Goal: Find specific page/section: Find specific page/section

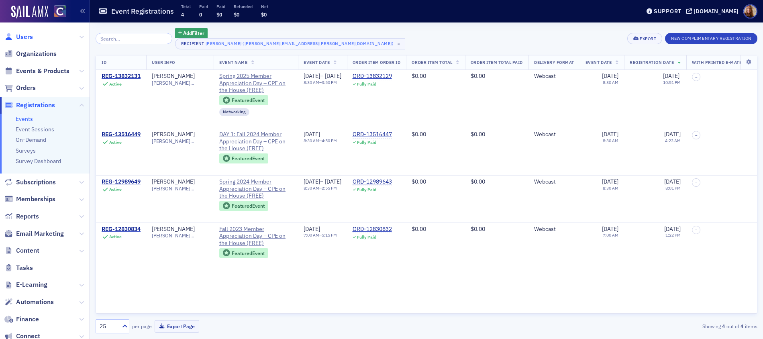
click at [26, 37] on span "Users" at bounding box center [24, 37] width 17 height 9
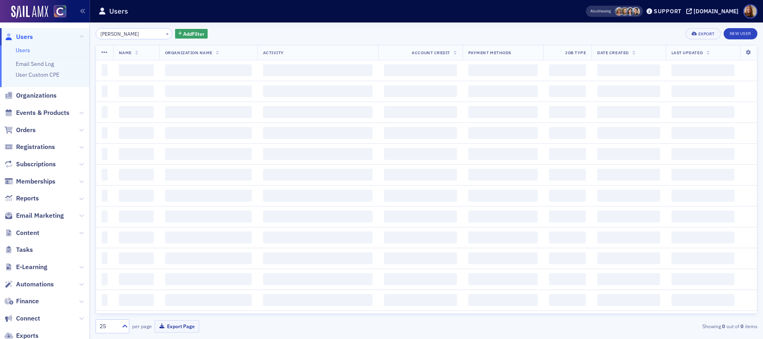
click at [124, 33] on input "[PERSON_NAME]" at bounding box center [134, 33] width 77 height 11
click at [123, 33] on input "[PERSON_NAME]" at bounding box center [134, 33] width 77 height 11
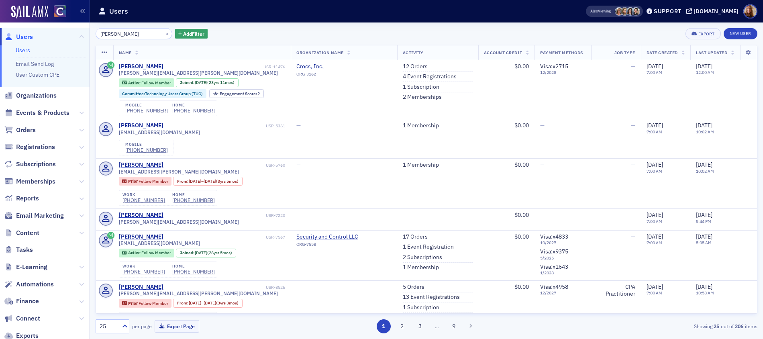
click at [123, 33] on input "[PERSON_NAME]" at bounding box center [134, 33] width 77 height 11
click at [124, 34] on input "[PERSON_NAME]" at bounding box center [134, 33] width 77 height 11
click at [125, 34] on input "[PERSON_NAME]" at bounding box center [134, 33] width 77 height 11
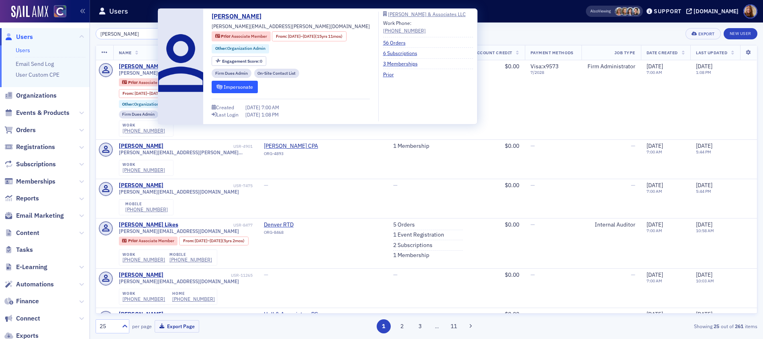
type input "[PERSON_NAME]"
click at [232, 85] on button "Impersonate" at bounding box center [235, 87] width 46 height 12
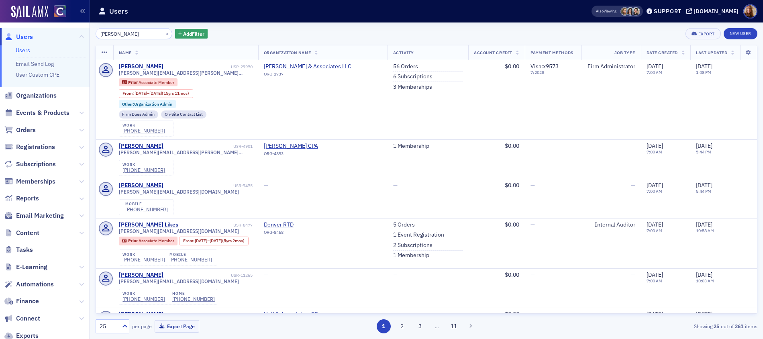
click at [20, 47] on link "Users" at bounding box center [23, 50] width 14 height 7
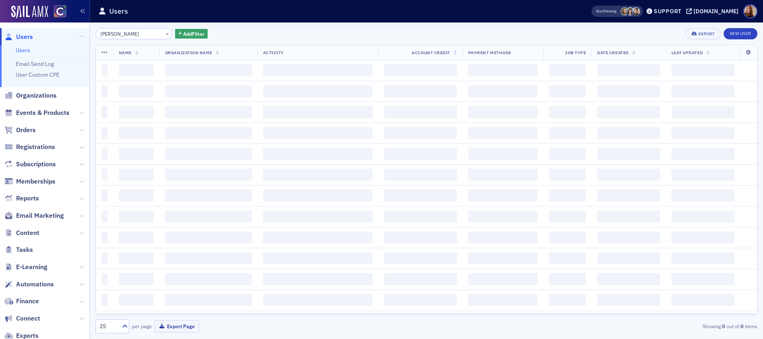
click at [113, 32] on input "[PERSON_NAME]" at bounding box center [134, 33] width 77 height 11
click at [112, 32] on input "[PERSON_NAME]" at bounding box center [134, 33] width 77 height 11
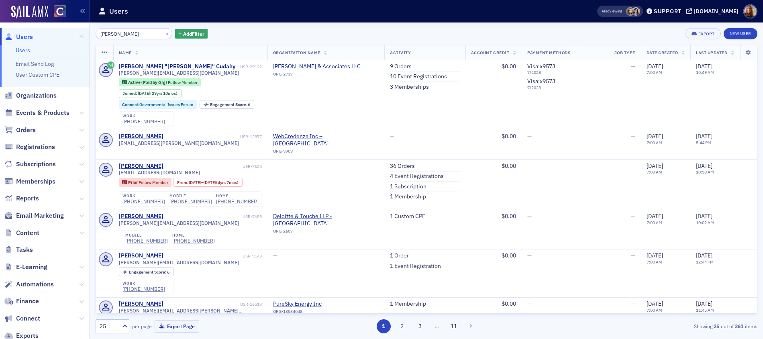
type input "[PERSON_NAME]"
